Goal: Task Accomplishment & Management: Use online tool/utility

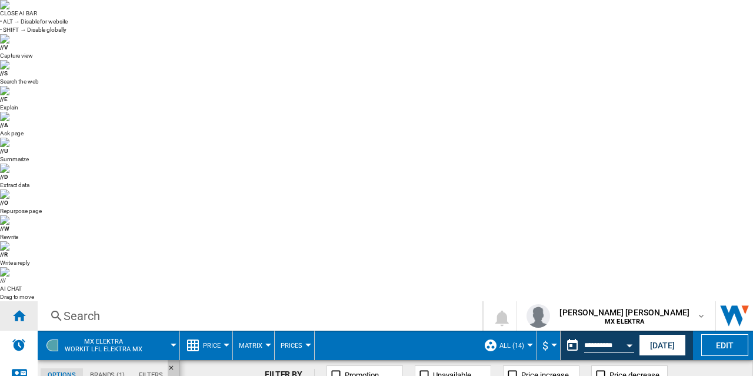
click at [13, 308] on ng-md-icon "Home" at bounding box center [19, 315] width 14 height 14
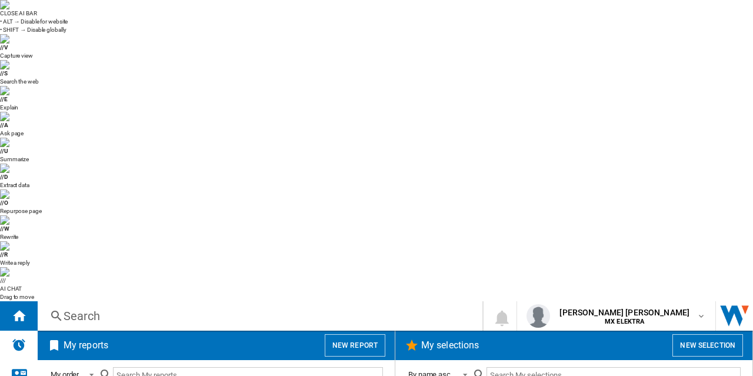
scroll to position [856, 0]
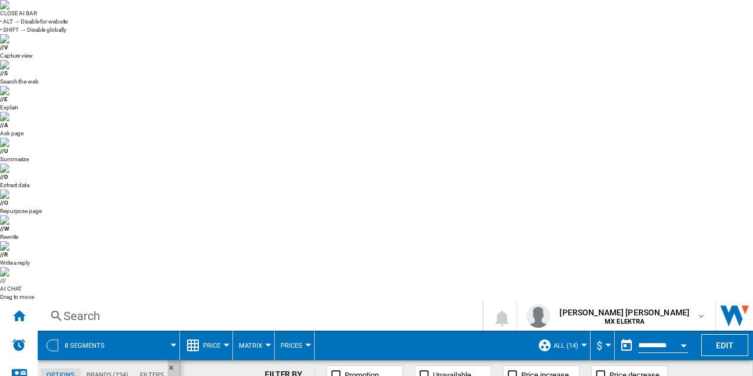
click at [224, 344] on div at bounding box center [227, 345] width 6 height 3
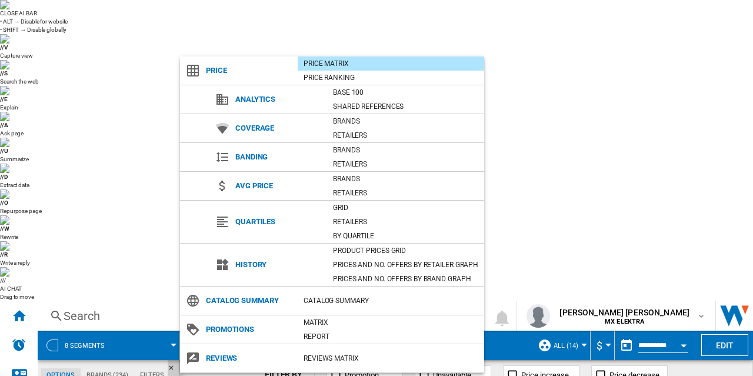
click at [377, 14] on md-backdrop at bounding box center [376, 188] width 753 height 376
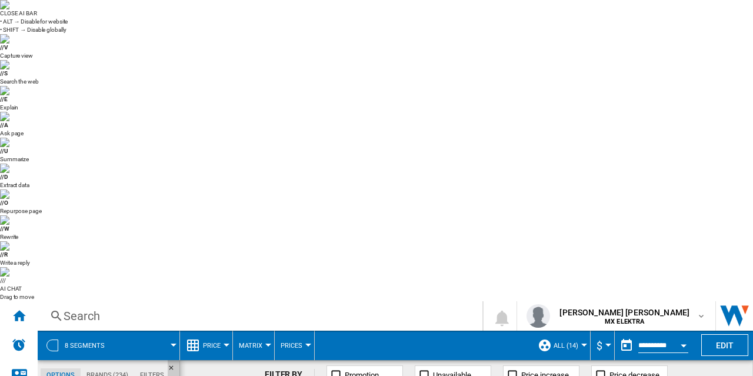
click at [220, 331] on button "Price" at bounding box center [215, 345] width 24 height 29
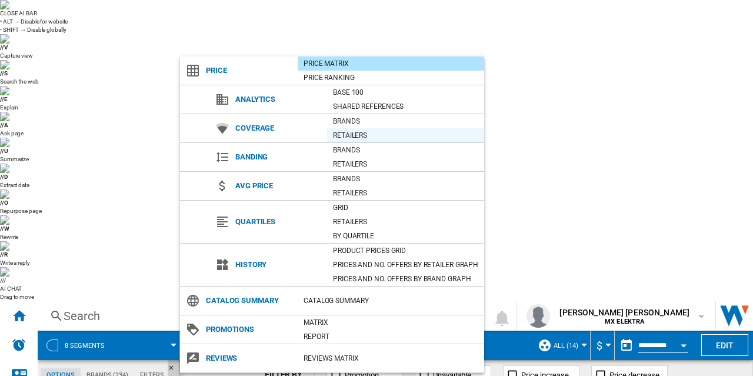
click at [341, 136] on div "Retailers" at bounding box center [405, 135] width 157 height 12
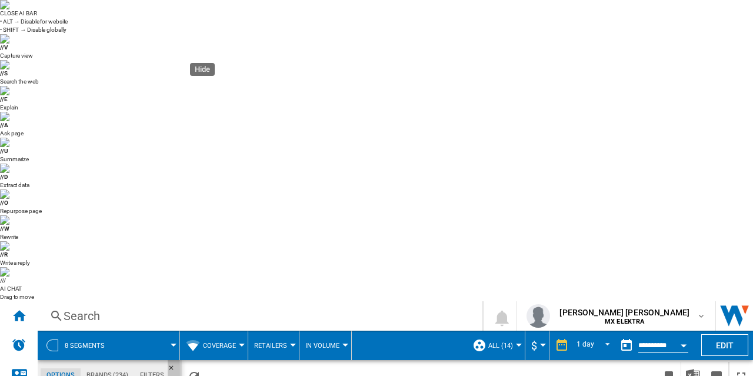
click at [173, 364] on ng-md-icon "Hide" at bounding box center [175, 371] width 14 height 14
click at [9, 9] on img at bounding box center [4, 4] width 9 height 9
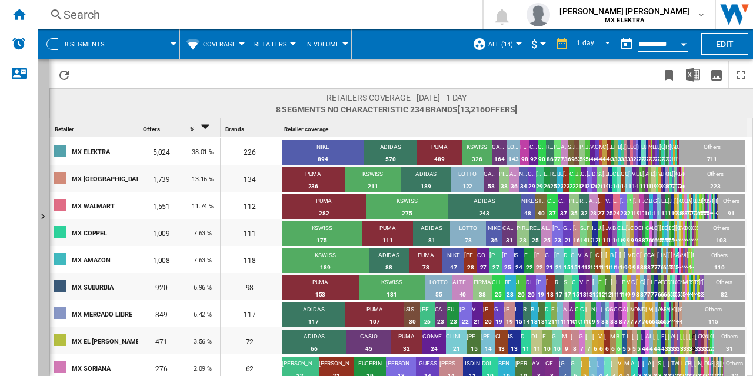
click at [45, 207] on button "Show" at bounding box center [44, 217] width 12 height 317
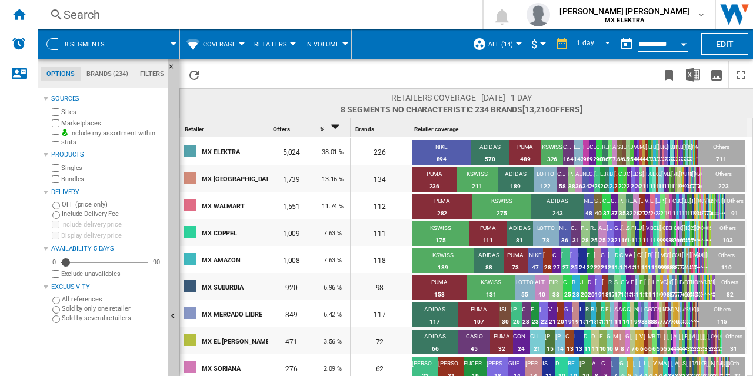
click at [224, 44] on span "Coverage" at bounding box center [219, 45] width 33 height 8
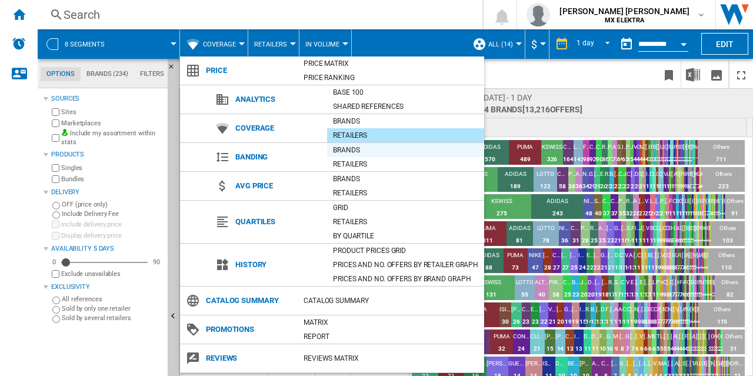
click at [353, 152] on div "Brands" at bounding box center [405, 150] width 157 height 12
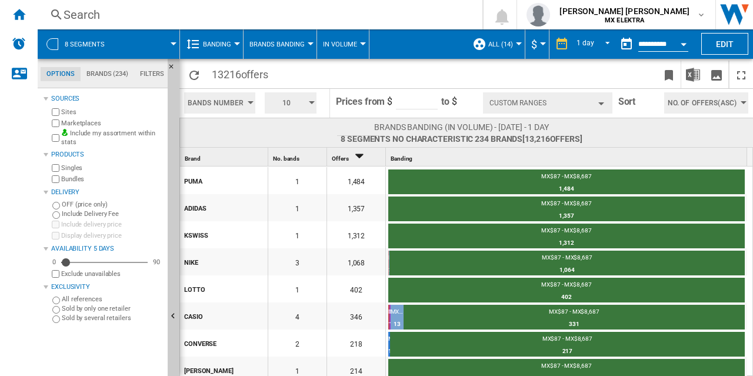
click at [607, 104] on button "Custom Ranges" at bounding box center [547, 102] width 129 height 21
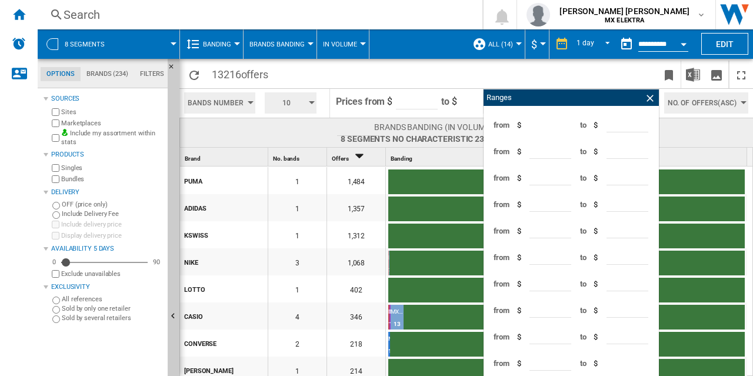
click at [529, 78] on span at bounding box center [561, 75] width 192 height 28
click at [227, 51] on button "Banding" at bounding box center [220, 43] width 34 height 29
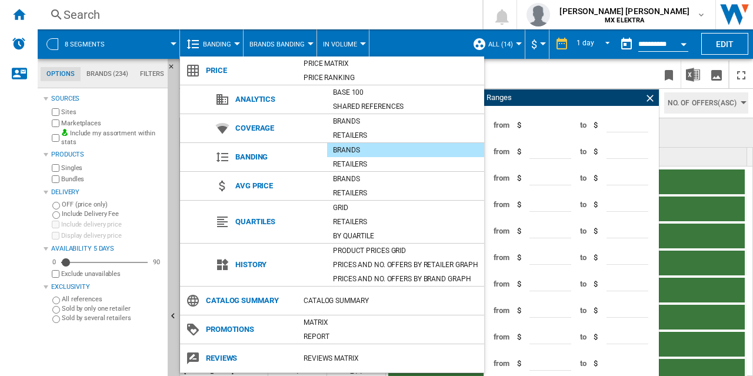
click at [321, 12] on md-backdrop at bounding box center [376, 188] width 753 height 376
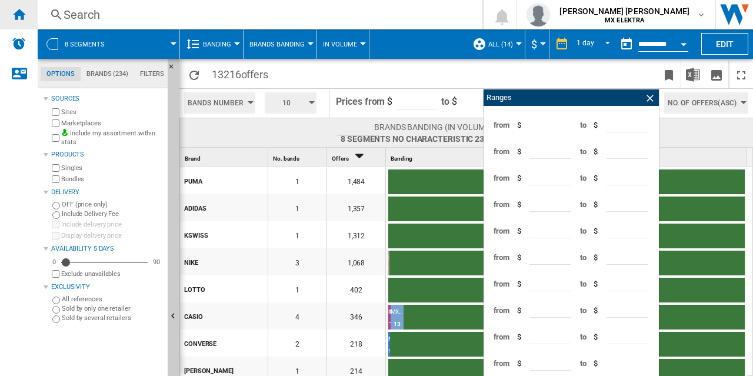
click at [24, 15] on ng-md-icon "Home" at bounding box center [19, 14] width 14 height 14
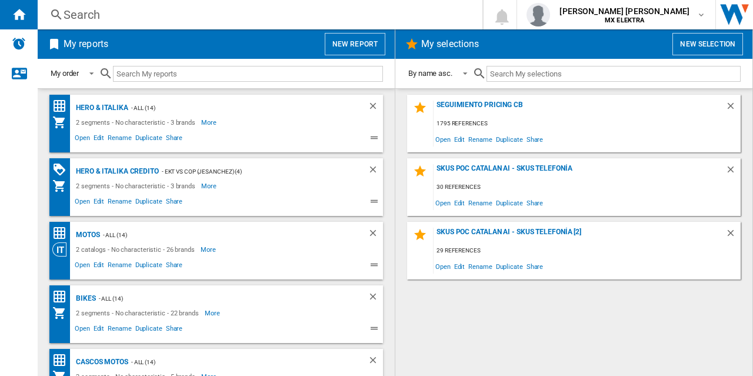
click at [353, 45] on button "New report" at bounding box center [355, 44] width 61 height 22
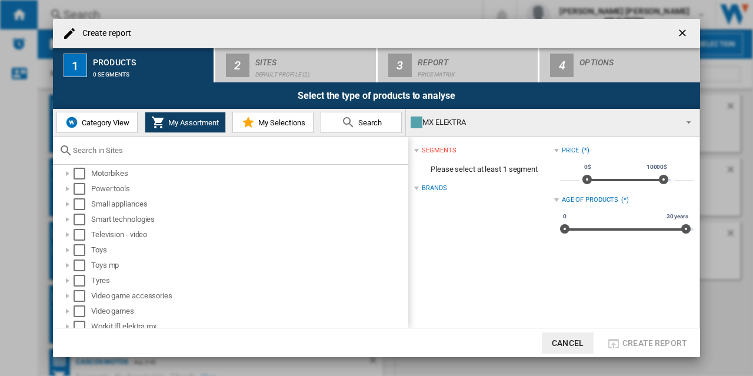
scroll to position [255, 0]
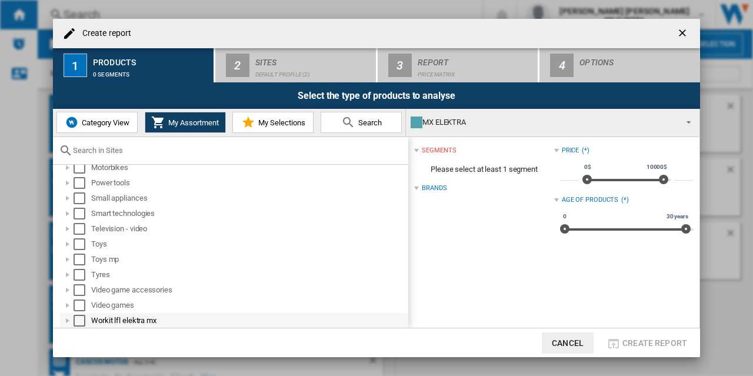
click at [68, 322] on div at bounding box center [68, 321] width 12 height 12
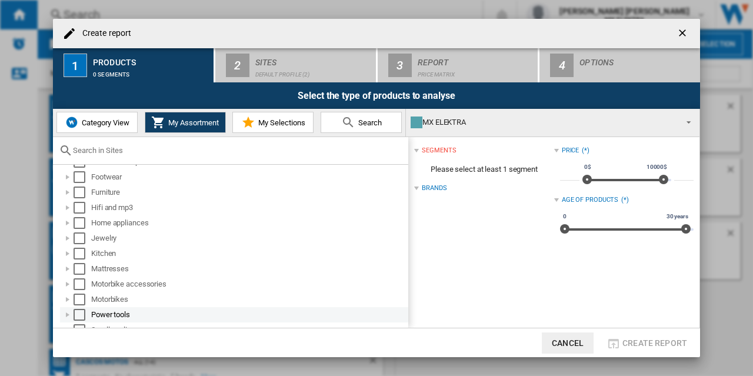
scroll to position [123, 0]
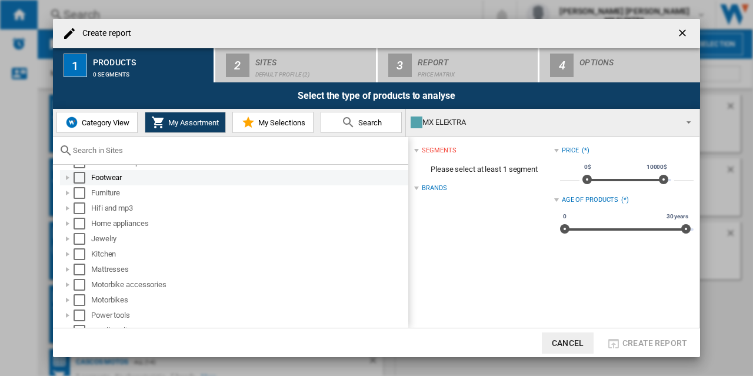
click at [80, 179] on div "Select" at bounding box center [80, 178] width 12 height 12
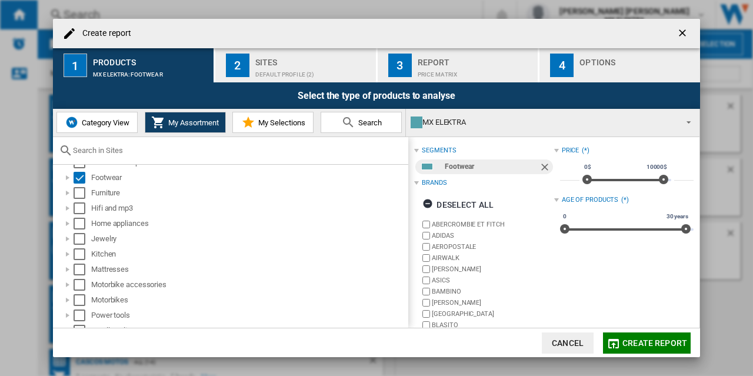
scroll to position [84, 0]
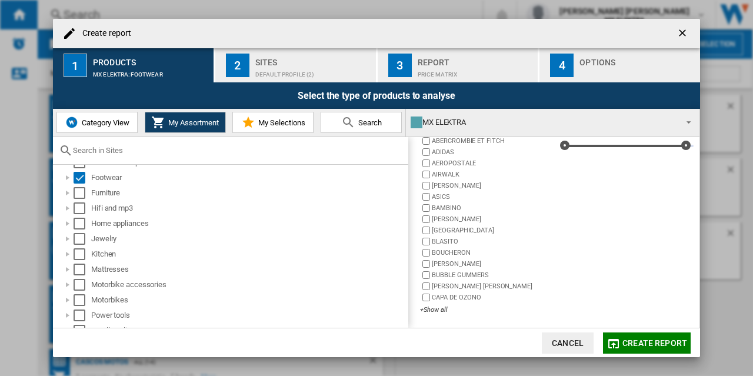
click at [441, 303] on div "ABERCROMBIE ET FITCH ADIDAS AEROPOSTALE AIRWALK ALEXANDER ASICS BAMBINO BELINDA…" at bounding box center [487, 225] width 134 height 181
click at [437, 307] on div "+Show all" at bounding box center [487, 309] width 134 height 9
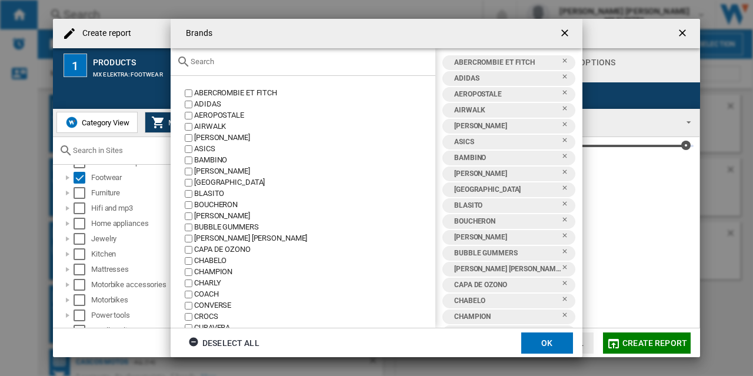
scroll to position [134, 0]
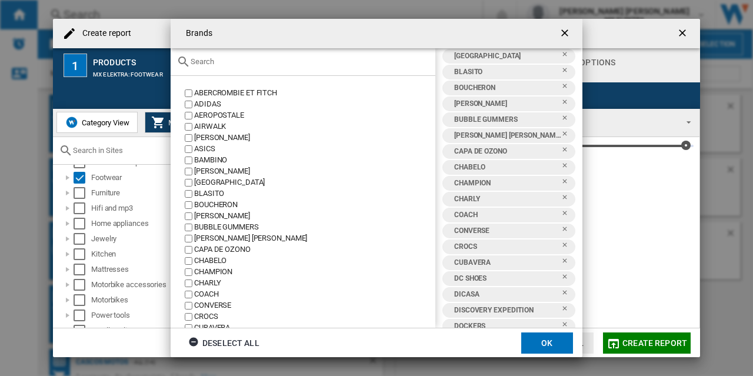
click at [551, 349] on button "OK" at bounding box center [547, 342] width 52 height 21
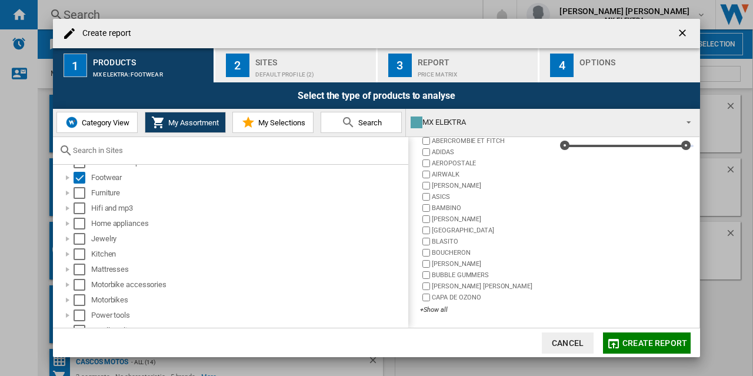
click at [287, 68] on div "Default profile (2)" at bounding box center [313, 71] width 116 height 12
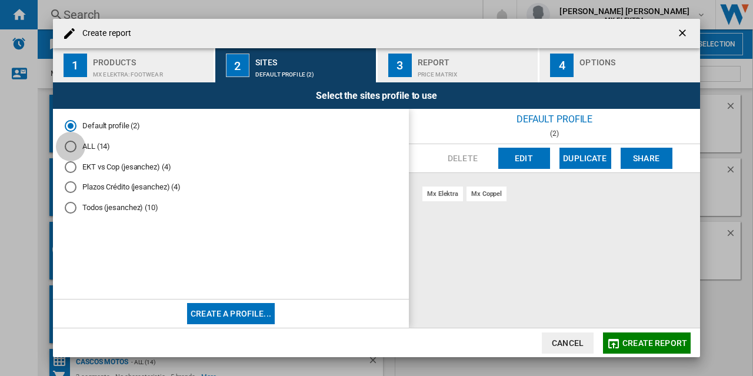
click at [68, 151] on div "ALL (14)" at bounding box center [71, 147] width 12 height 12
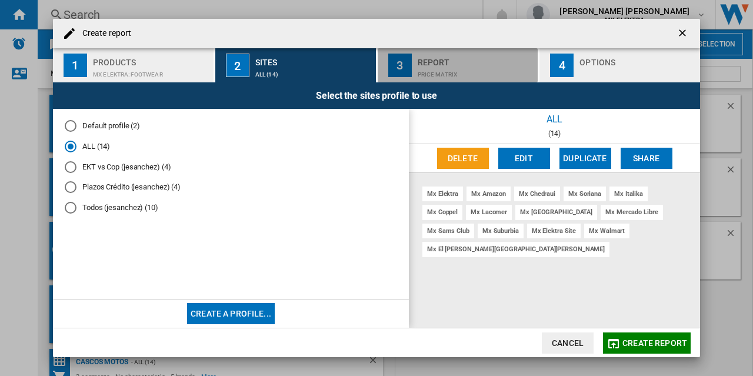
click at [458, 74] on div "Price Matrix" at bounding box center [476, 71] width 116 height 12
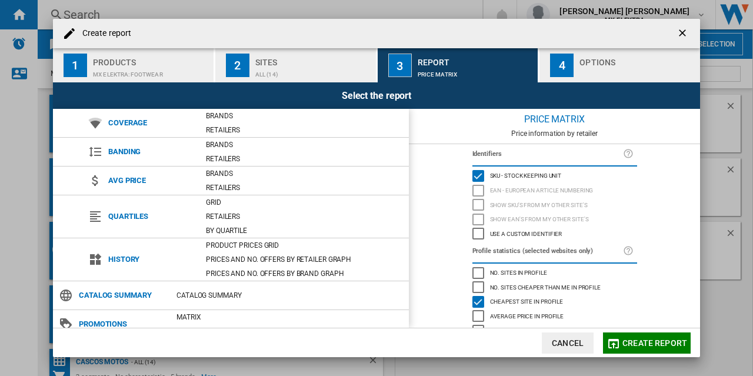
scroll to position [95, 0]
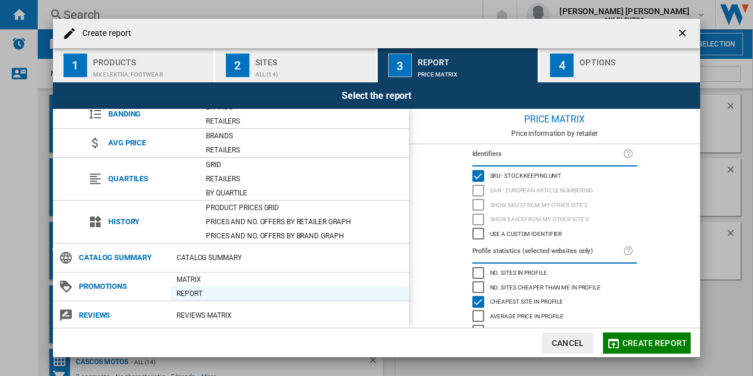
click at [180, 288] on div "Report" at bounding box center [290, 294] width 238 height 12
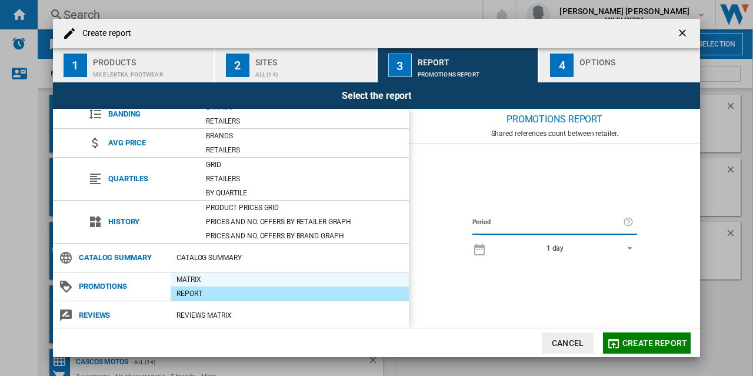
click at [212, 278] on div "Matrix" at bounding box center [290, 280] width 238 height 12
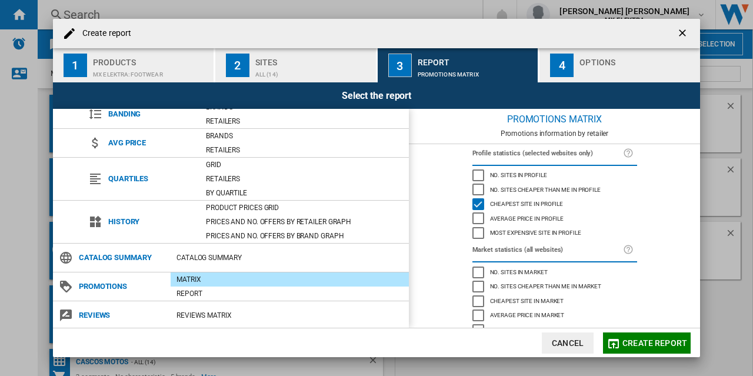
scroll to position [118, 0]
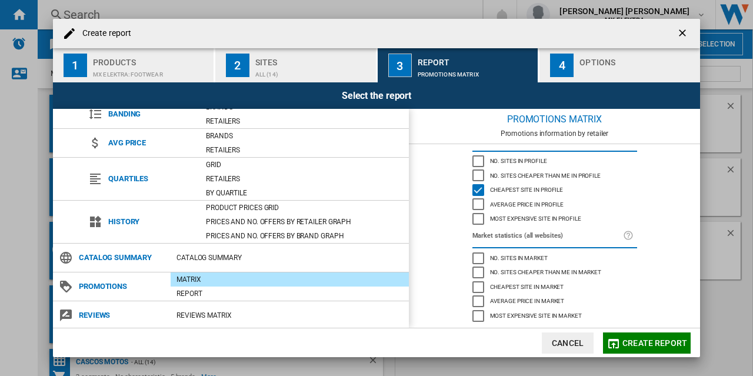
click at [248, 279] on div "Matrix" at bounding box center [290, 280] width 238 height 12
click at [571, 76] on div "4" at bounding box center [562, 66] width 24 height 24
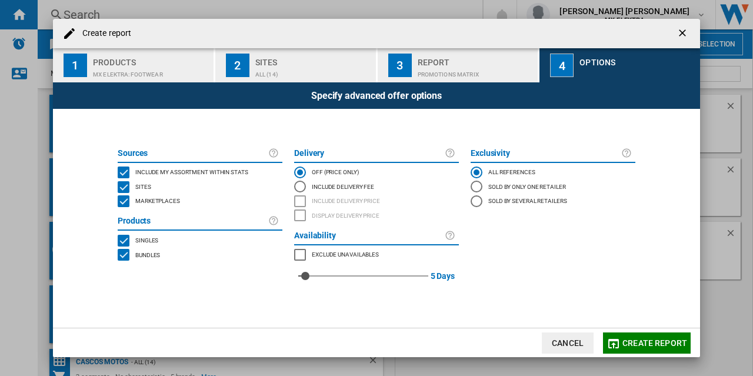
click at [307, 187] on md-radio-button "Include Delivery Fee" at bounding box center [376, 186] width 165 height 14
click at [338, 254] on span "Exclude unavailables" at bounding box center [345, 253] width 67 height 8
click at [659, 338] on span "Create report" at bounding box center [654, 342] width 65 height 9
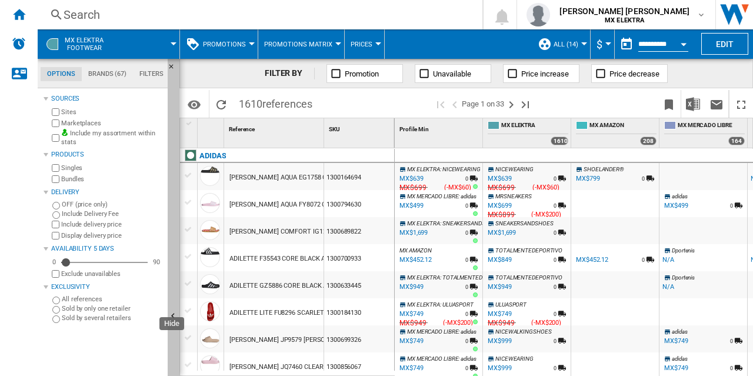
click at [172, 311] on ng-md-icon "Hide" at bounding box center [175, 318] width 14 height 14
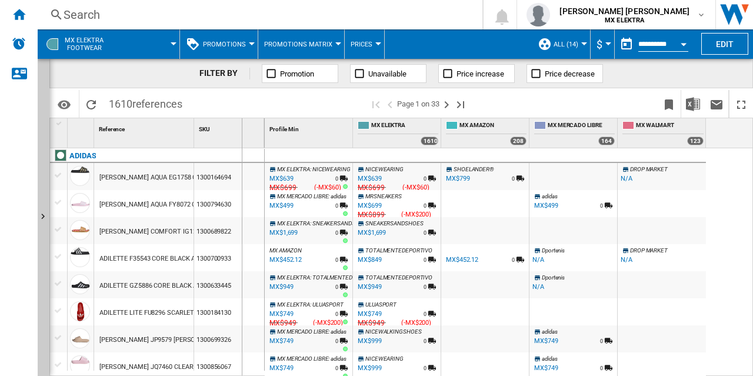
drag, startPoint x: 194, startPoint y: 138, endPoint x: 241, endPoint y: 137, distance: 47.1
click at [241, 137] on div "SKU 1" at bounding box center [229, 132] width 71 height 29
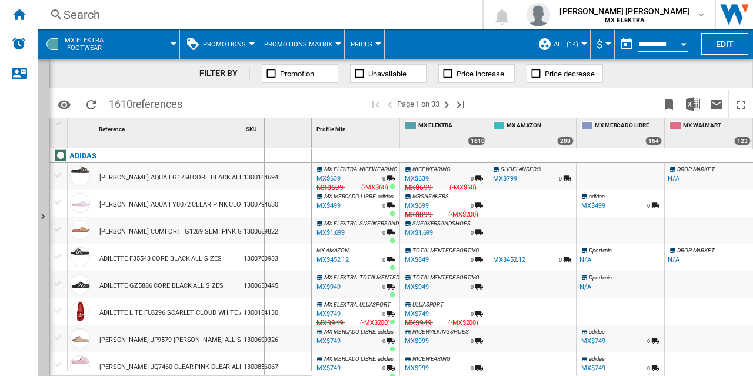
drag, startPoint x: 241, startPoint y: 137, endPoint x: 265, endPoint y: 144, distance: 24.4
click at [265, 144] on div "SKU 1" at bounding box center [276, 132] width 71 height 29
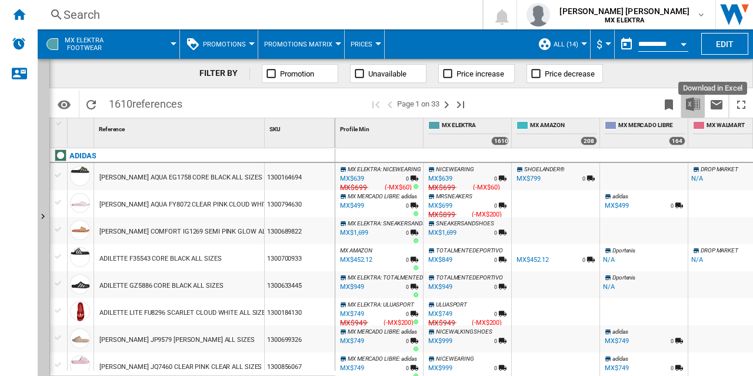
click at [695, 100] on img "Download in Excel" at bounding box center [693, 104] width 14 height 14
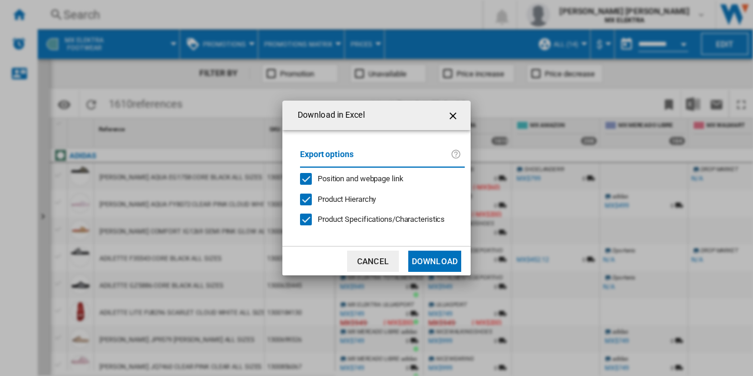
click at [422, 254] on button "Download" at bounding box center [434, 261] width 53 height 21
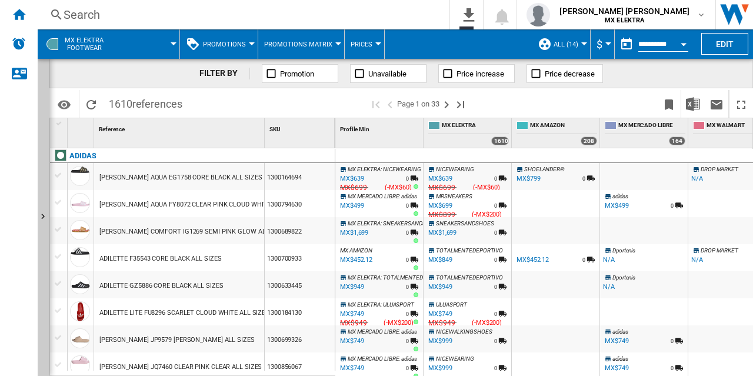
click at [571, 115] on span at bounding box center [567, 104] width 181 height 28
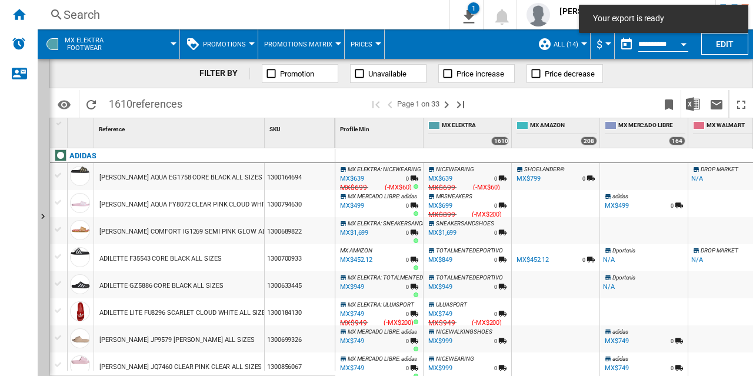
click at [239, 42] on span "Promotions" at bounding box center [224, 45] width 43 height 8
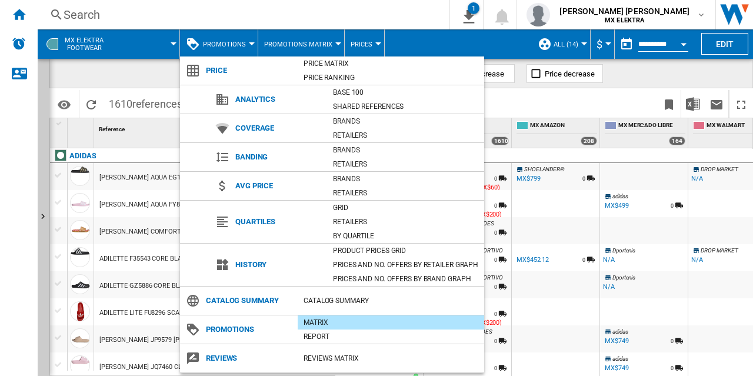
click at [293, 49] on md-backdrop at bounding box center [376, 188] width 753 height 376
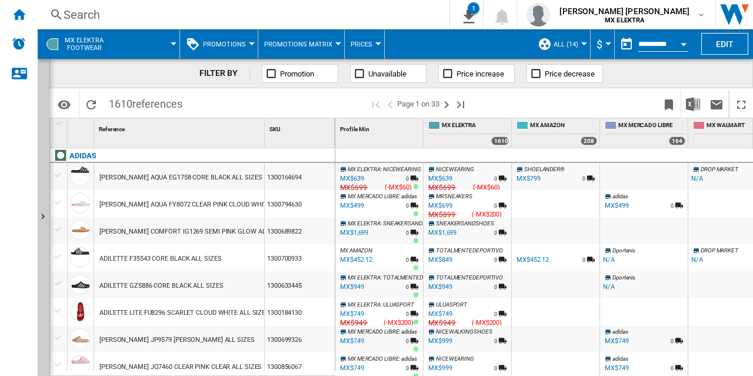
click at [293, 49] on button "Promotions Matrix" at bounding box center [301, 43] width 74 height 29
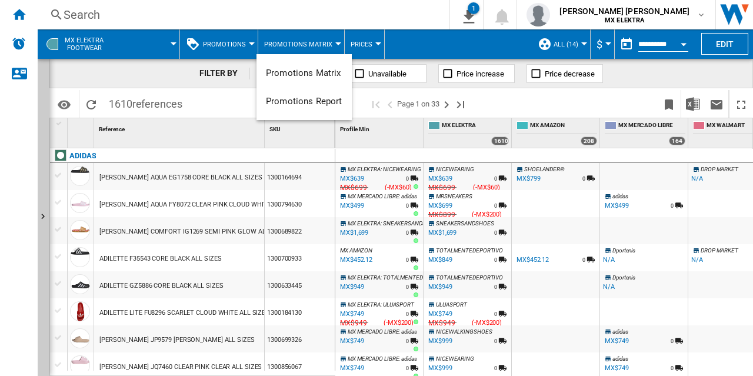
click at [356, 38] on md-backdrop at bounding box center [376, 188] width 753 height 376
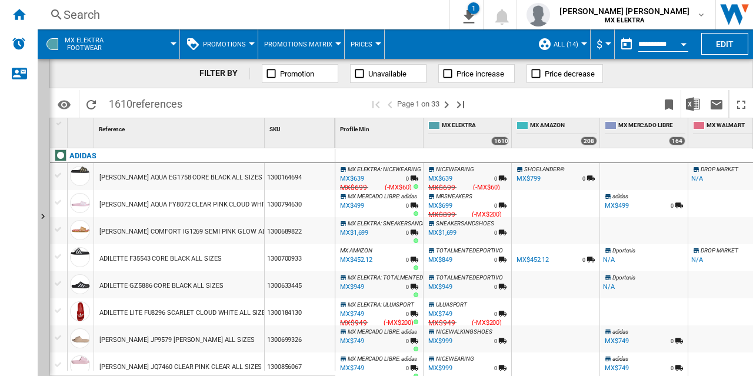
click at [356, 38] on button "Prices" at bounding box center [365, 43] width 28 height 29
click at [394, 15] on md-backdrop at bounding box center [376, 188] width 753 height 376
